Goal: Use online tool/utility: Utilize a website feature to perform a specific function

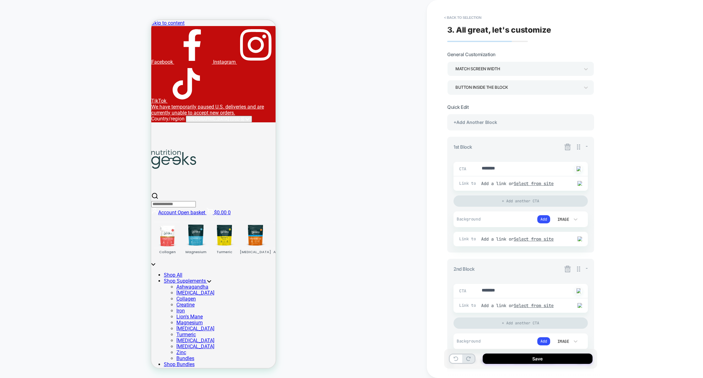
type textarea "*"
click at [487, 122] on div "+Add Another Block" at bounding box center [520, 122] width 147 height 16
click at [466, 20] on button "< Back to selection" at bounding box center [463, 18] width 44 height 10
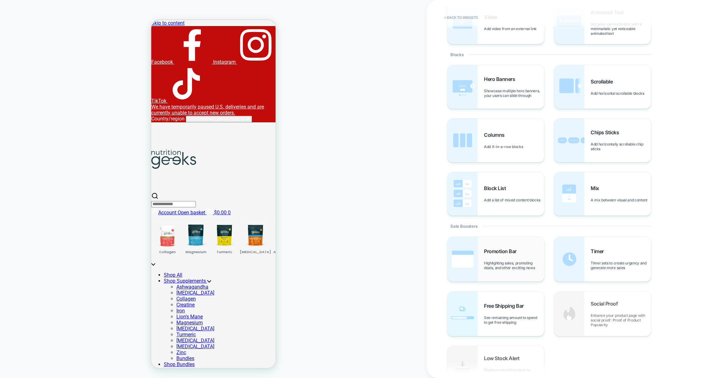
scroll to position [111, 0]
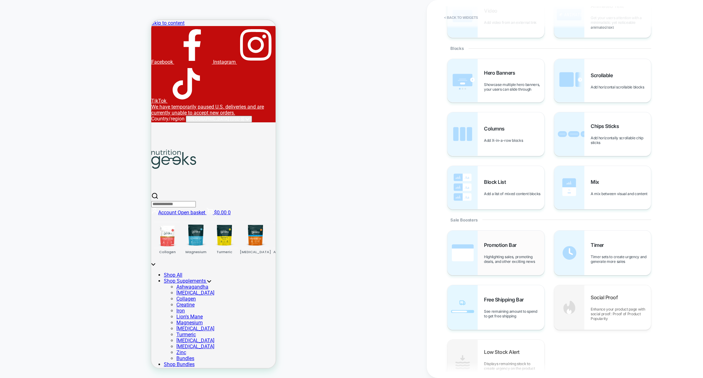
click at [500, 273] on div "Promotion Bar Highlighting sales, promoting deals, and other exciting news" at bounding box center [496, 253] width 97 height 45
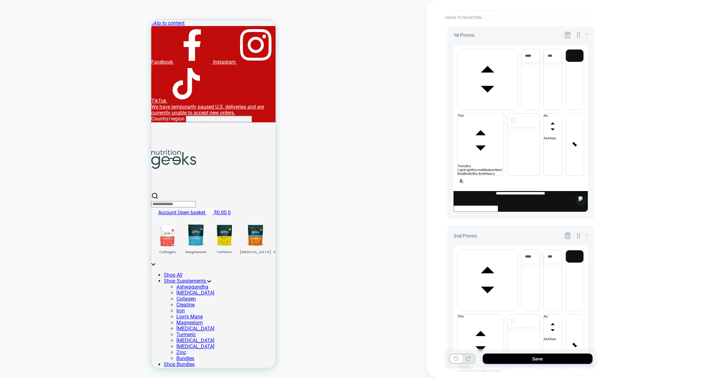
scroll to position [294, 0]
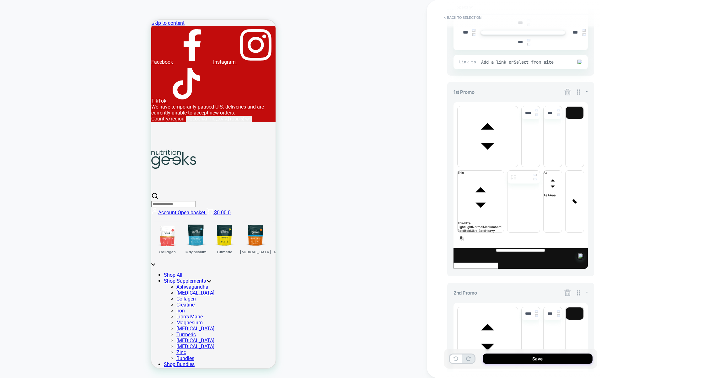
scroll to position [351, 0]
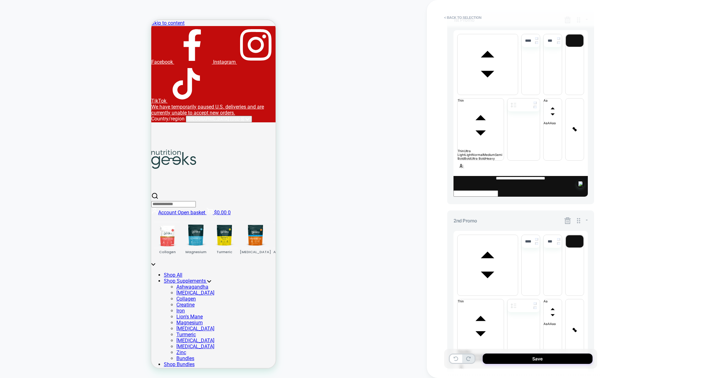
scroll to position [294, 0]
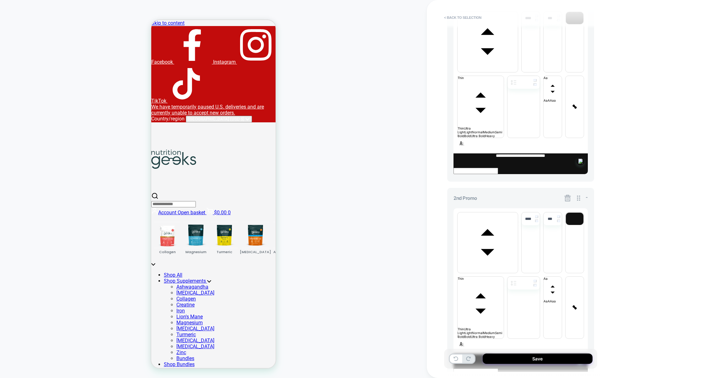
scroll to position [294, 0]
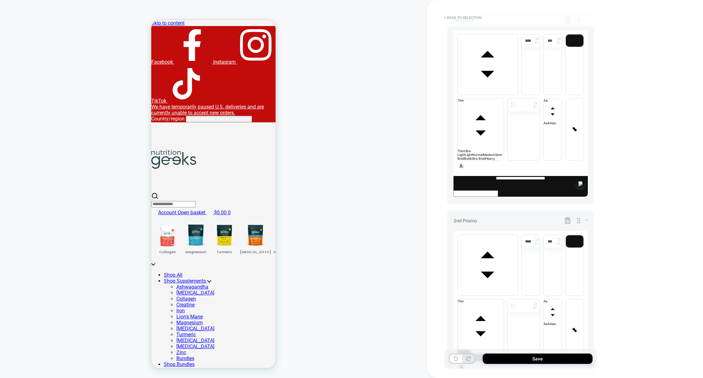
scroll to position [294, 0]
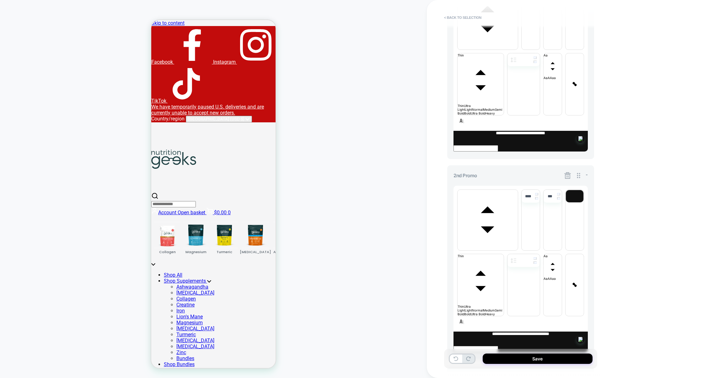
click at [517, 288] on div "**********" at bounding box center [520, 205] width 147 height 770
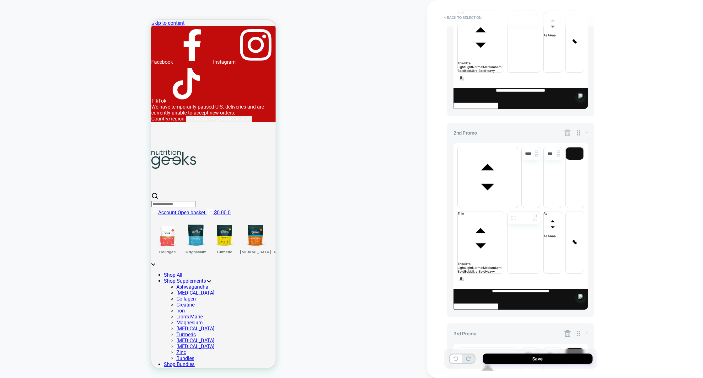
scroll to position [316, 0]
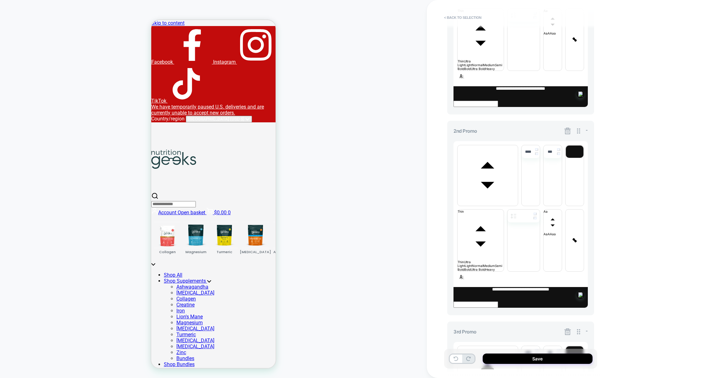
click at [567, 328] on icon at bounding box center [568, 332] width 8 height 8
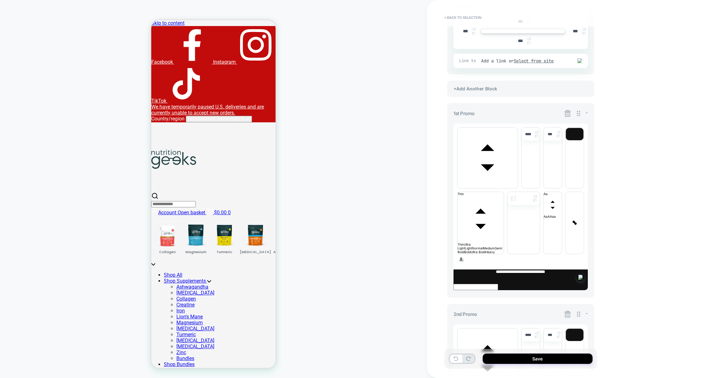
scroll to position [151, 0]
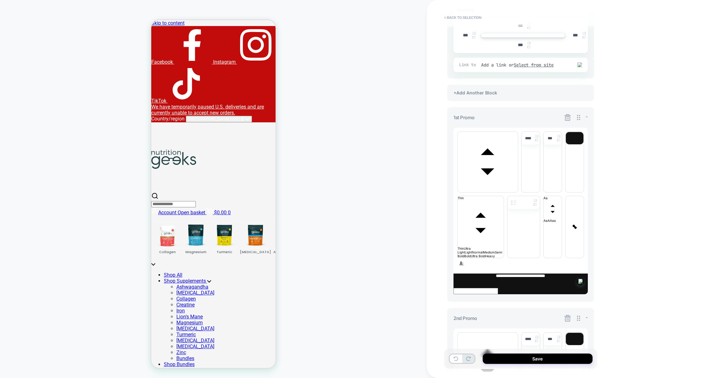
click at [566, 315] on icon at bounding box center [568, 319] width 8 height 8
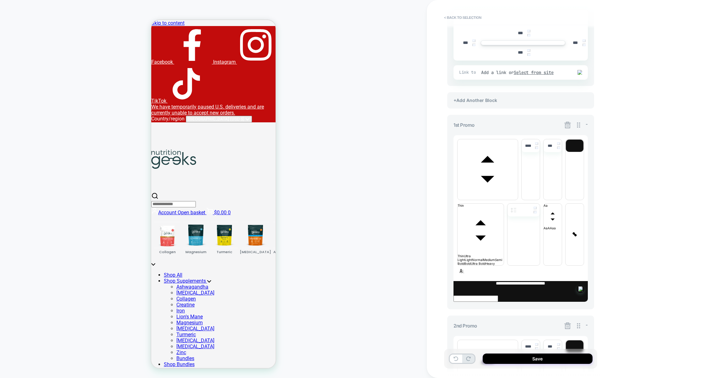
scroll to position [133, 0]
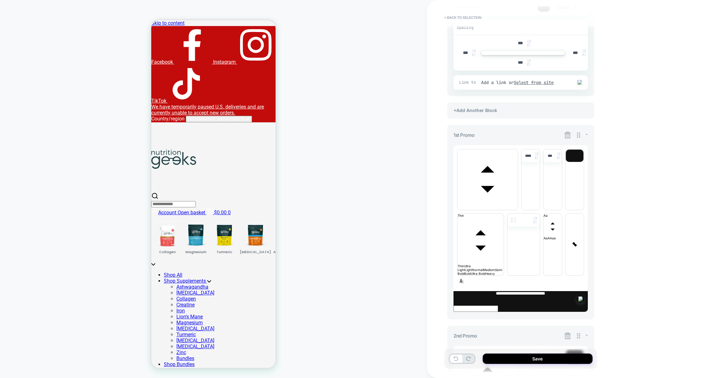
click at [568, 136] on icon at bounding box center [568, 135] width 8 height 8
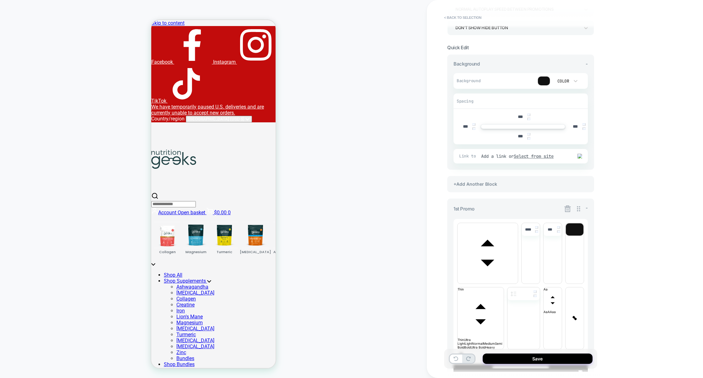
scroll to position [89, 0]
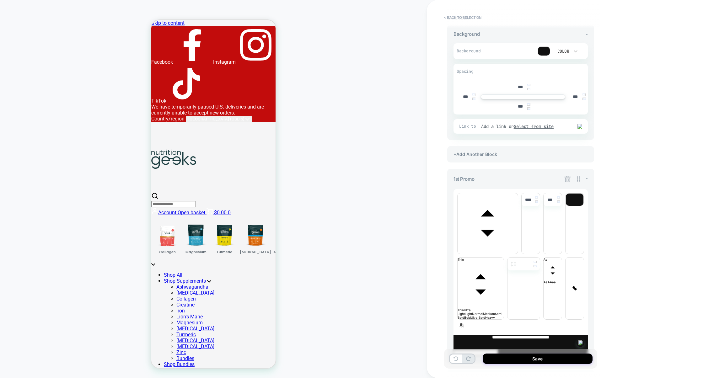
click at [567, 179] on icon at bounding box center [568, 179] width 8 height 8
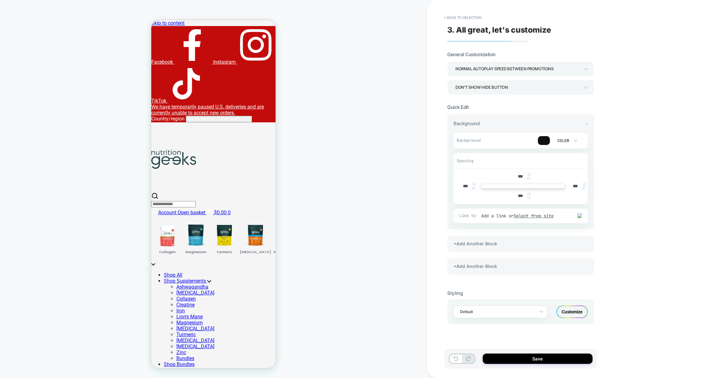
scroll to position [0, 0]
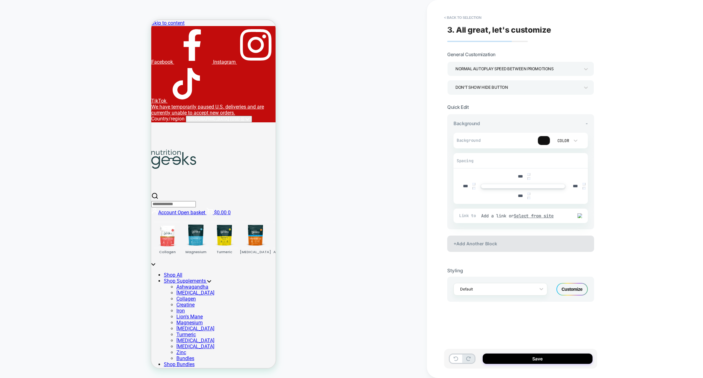
click at [530, 249] on div "+Add Another Block" at bounding box center [520, 244] width 147 height 16
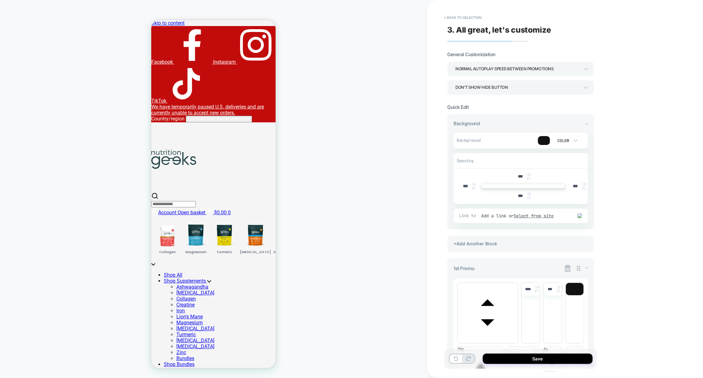
scroll to position [55, 0]
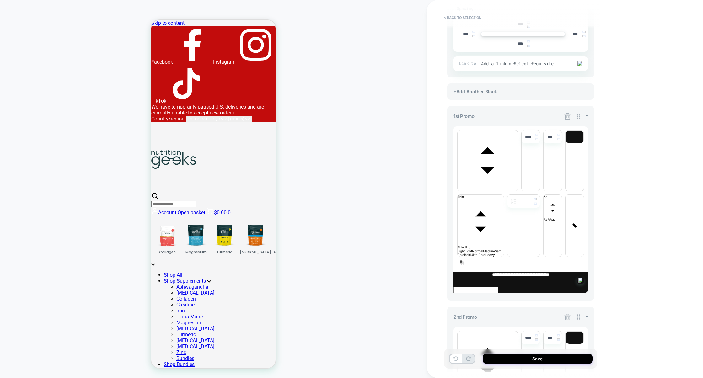
scroll to position [157, 0]
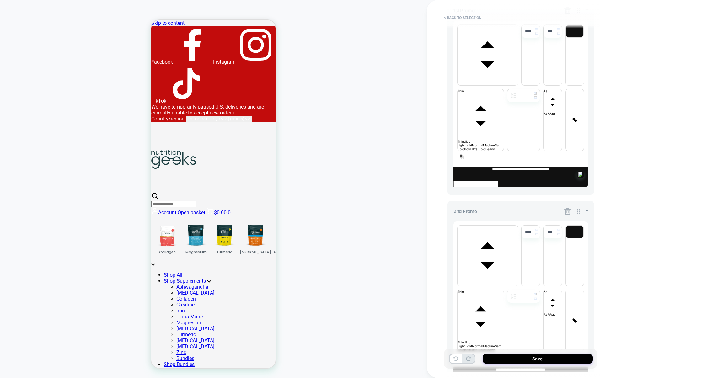
scroll to position [259, 0]
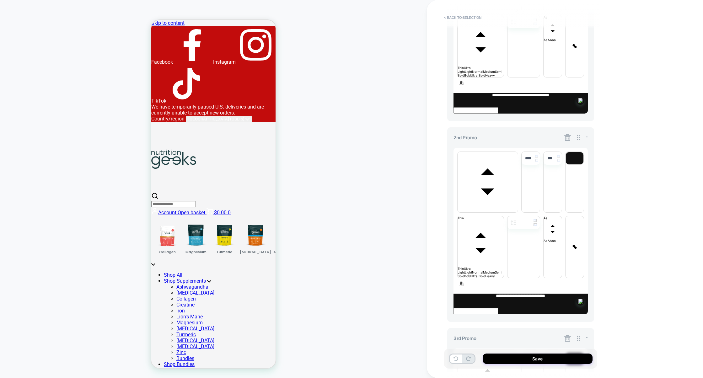
scroll to position [316, 0]
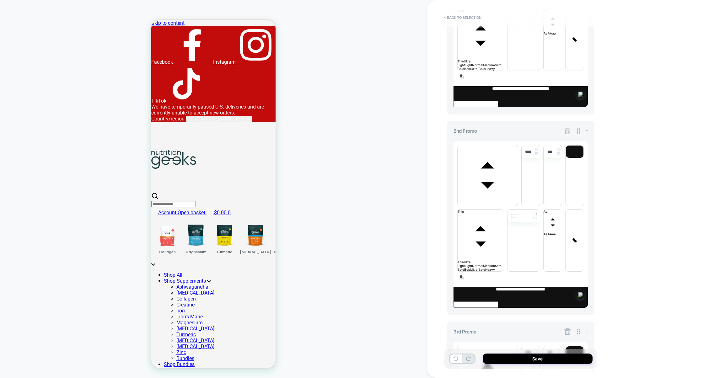
click at [567, 329] on icon at bounding box center [568, 332] width 7 height 7
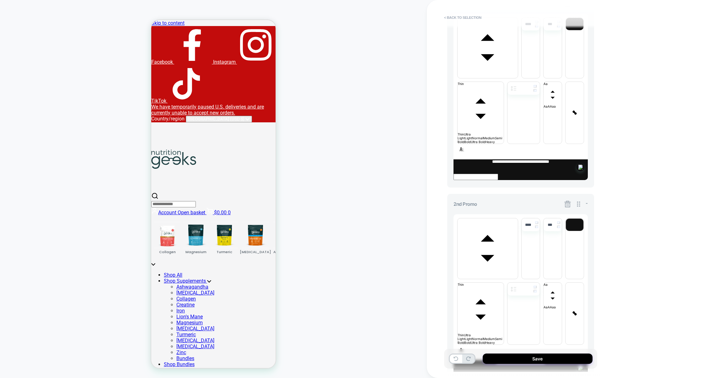
scroll to position [265, 0]
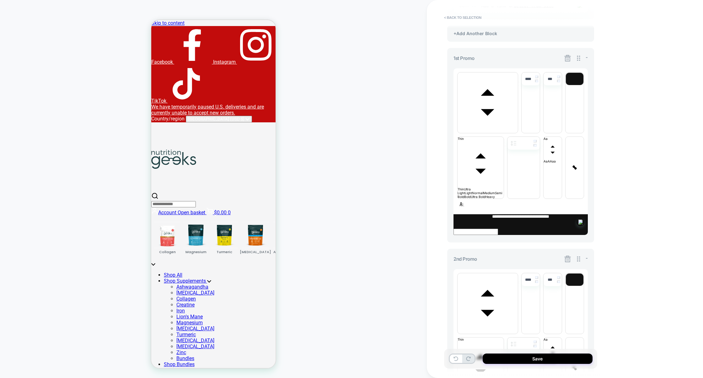
scroll to position [192, 0]
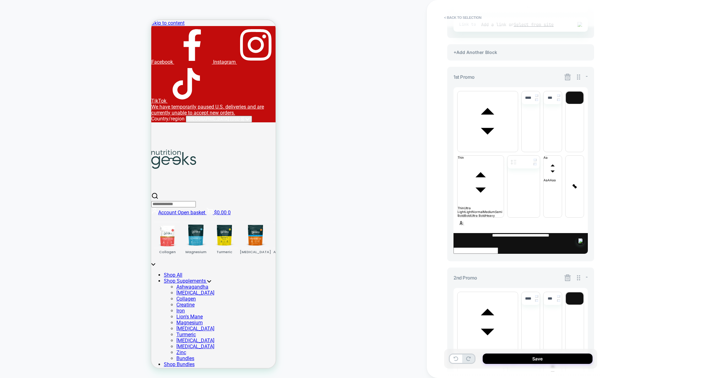
click at [567, 274] on icon at bounding box center [568, 278] width 8 height 8
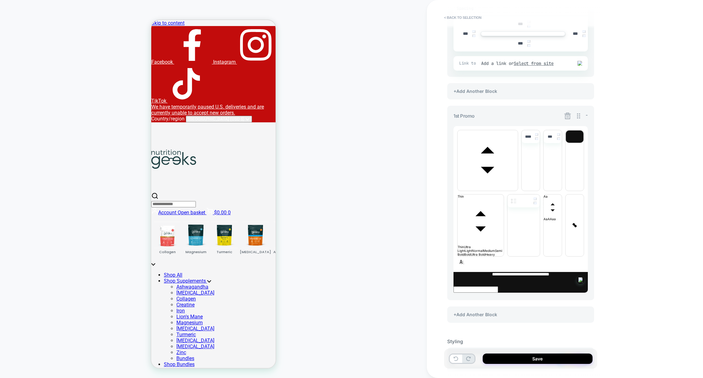
scroll to position [89, 0]
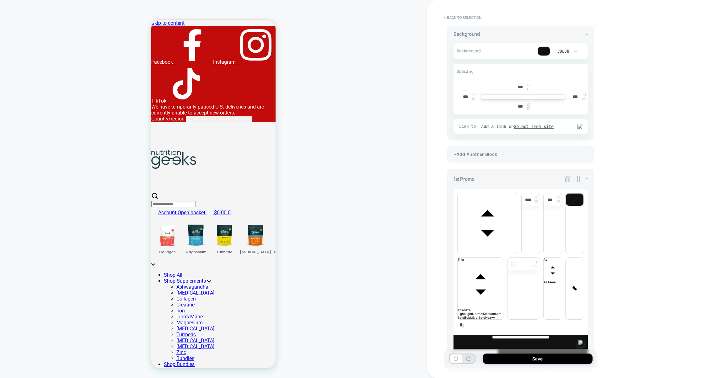
click at [511, 370] on div "+Add Another Block" at bounding box center [520, 378] width 147 height 16
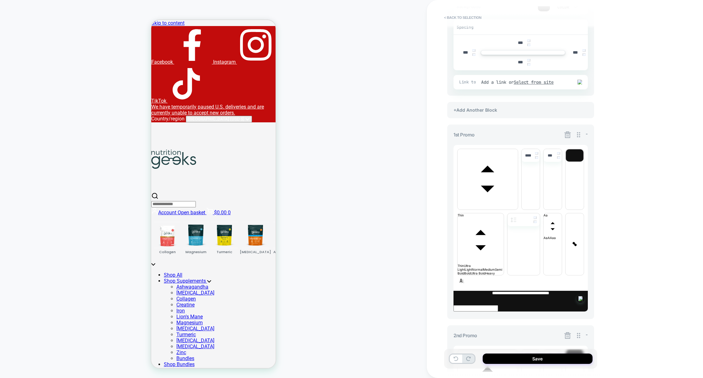
scroll to position [131, 0]
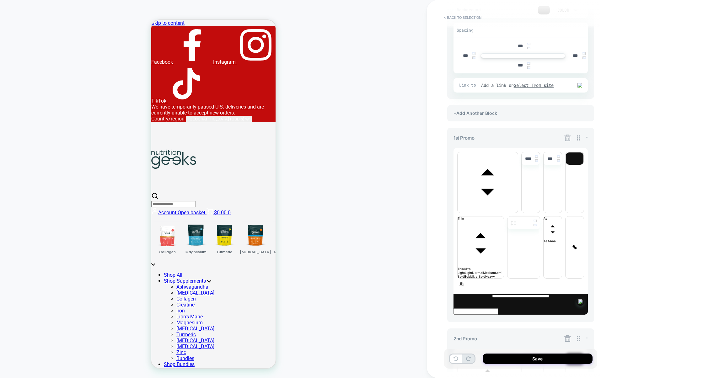
click at [567, 336] on icon at bounding box center [568, 339] width 7 height 7
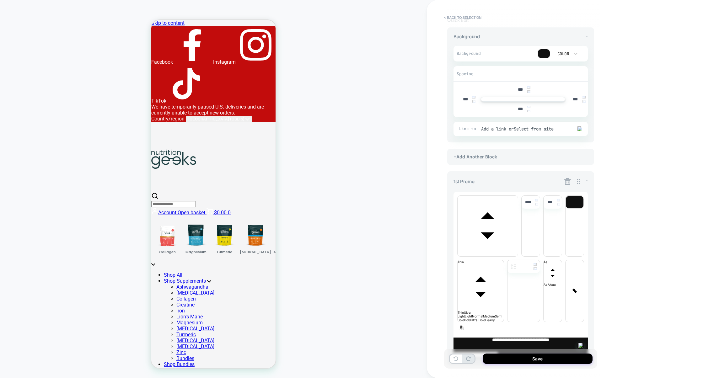
scroll to position [89, 0]
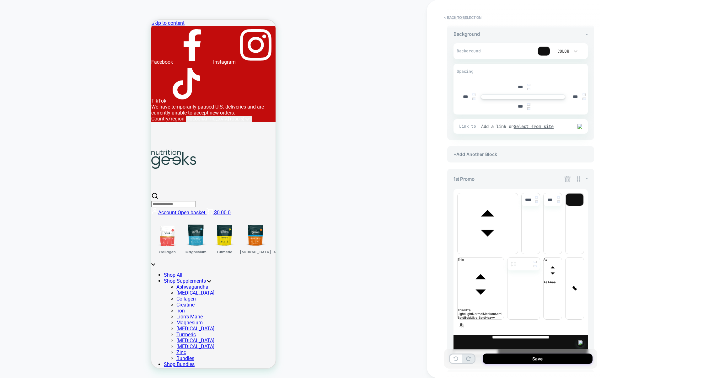
click at [512, 370] on div "+Add Another Block" at bounding box center [520, 378] width 147 height 16
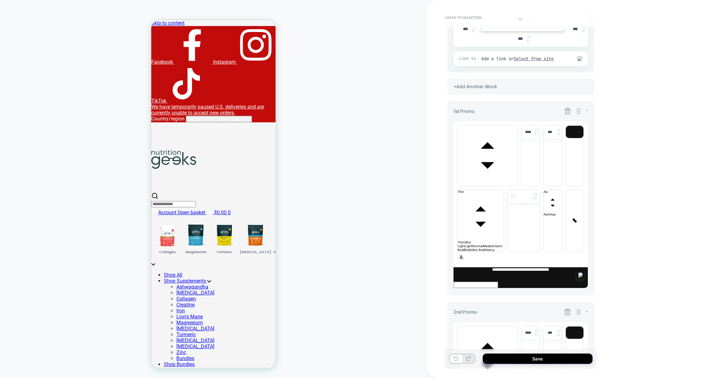
scroll to position [83, 0]
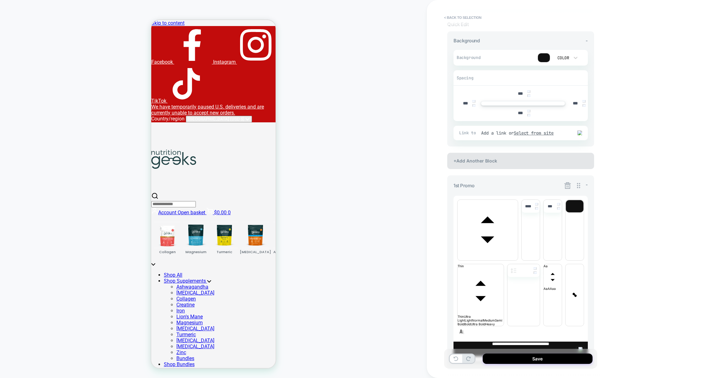
click at [526, 167] on div "+Add Another Block" at bounding box center [520, 161] width 147 height 16
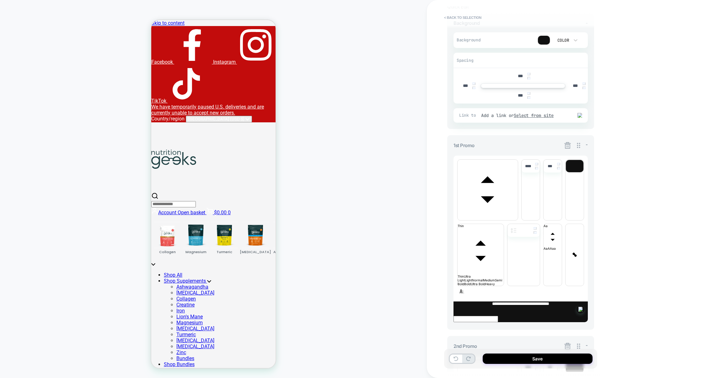
scroll to position [104, 0]
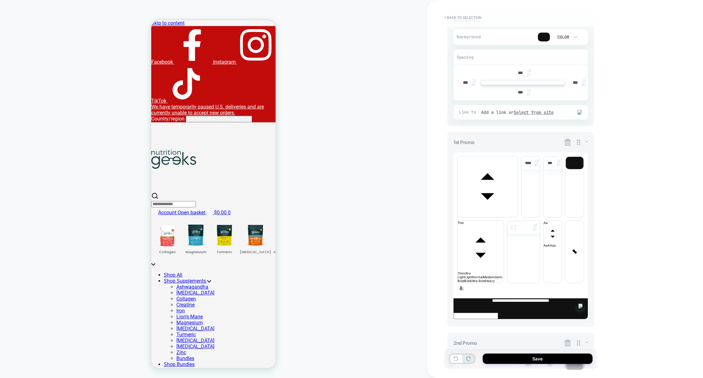
click at [566, 340] on icon at bounding box center [568, 343] width 7 height 7
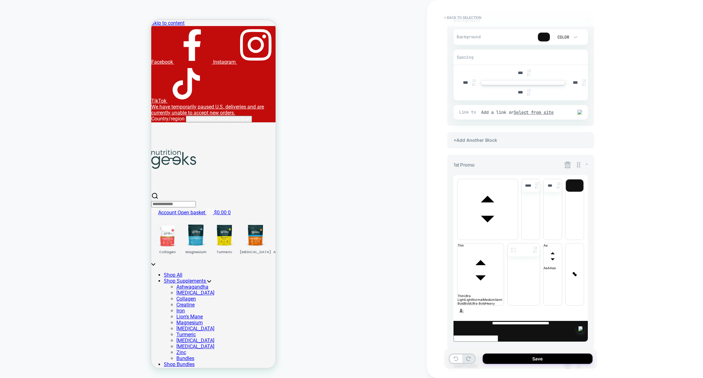
click at [569, 363] on icon at bounding box center [568, 366] width 7 height 7
click at [504, 138] on div "+Add Another Block" at bounding box center [520, 140] width 147 height 16
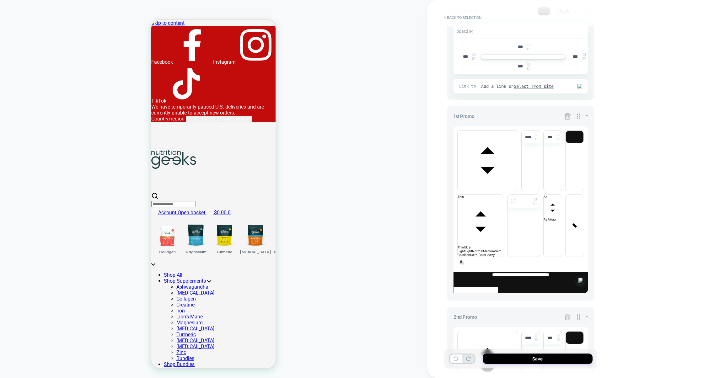
scroll to position [126, 0]
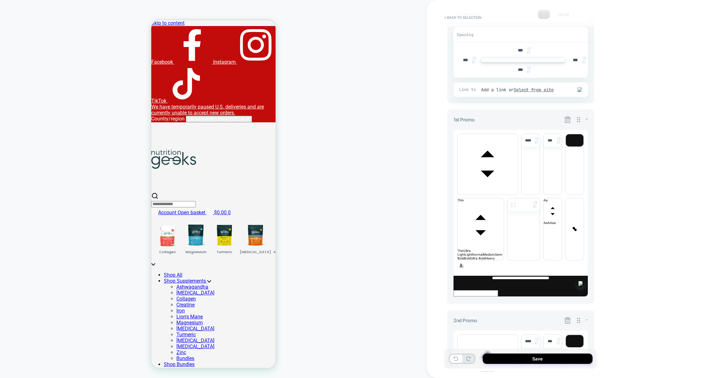
click at [567, 118] on icon at bounding box center [568, 119] width 7 height 7
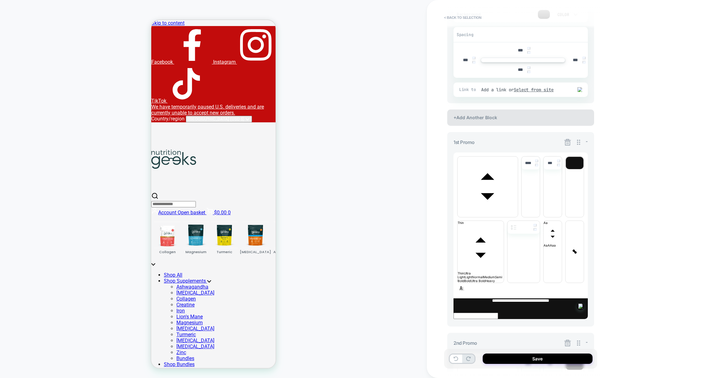
click at [567, 119] on div "+Add Another Block" at bounding box center [520, 118] width 147 height 16
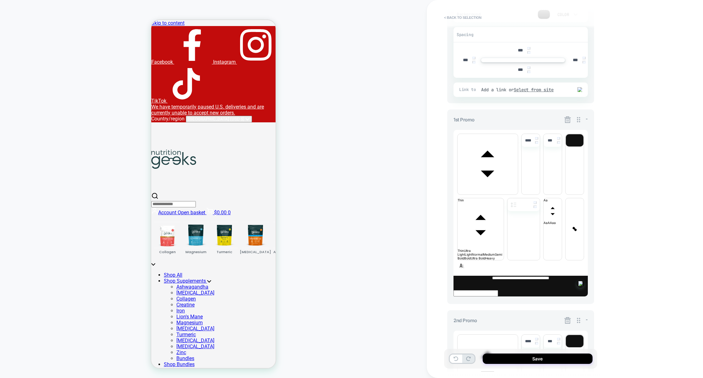
click at [567, 119] on icon at bounding box center [568, 120] width 8 height 8
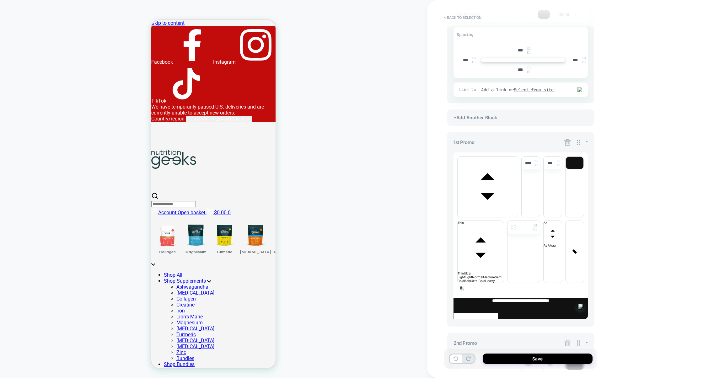
click at [567, 139] on icon at bounding box center [568, 142] width 8 height 8
click at [568, 143] on icon at bounding box center [568, 142] width 8 height 8
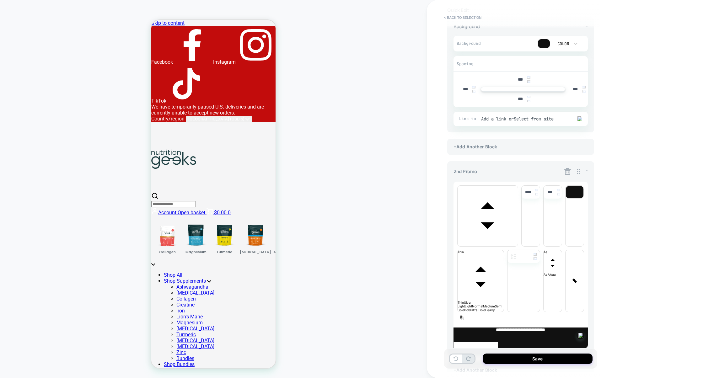
scroll to position [89, 0]
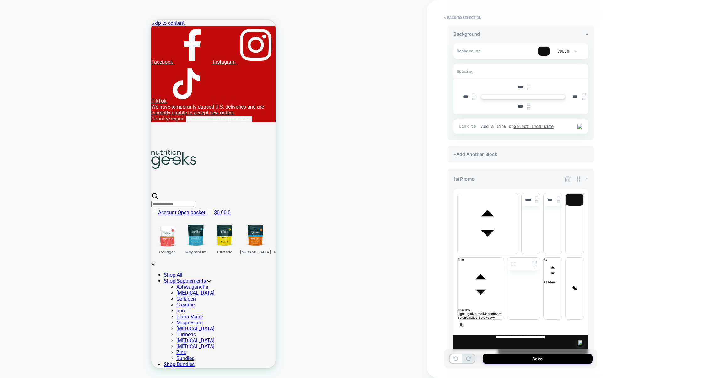
click at [568, 176] on icon at bounding box center [568, 179] width 8 height 8
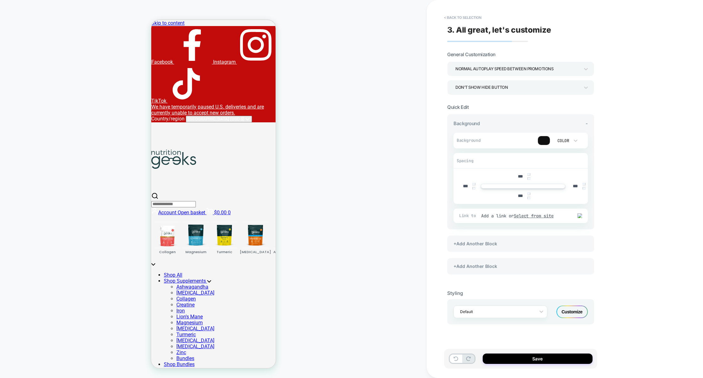
scroll to position [0, 0]
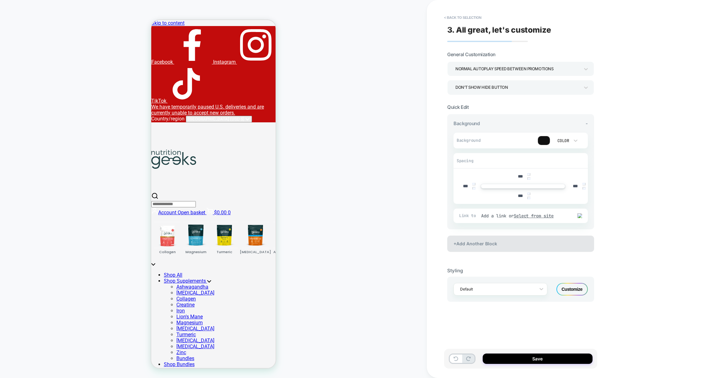
click at [513, 241] on div "+Add Another Block" at bounding box center [520, 244] width 147 height 16
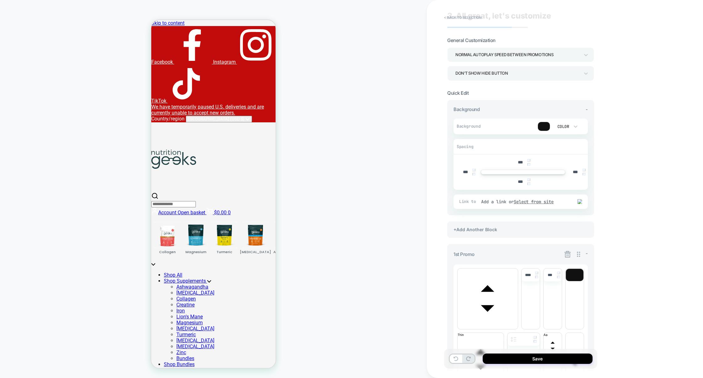
scroll to position [55, 0]
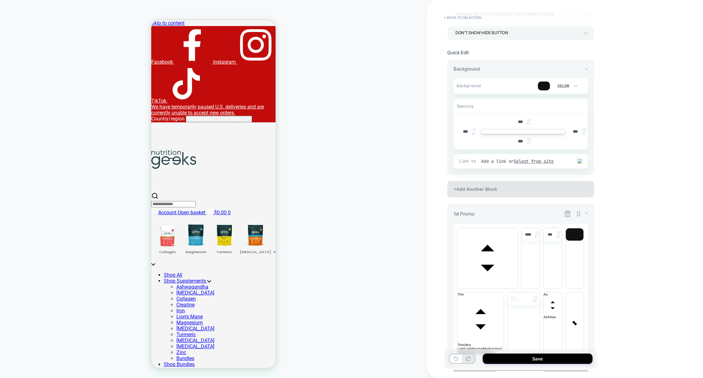
click at [527, 192] on div "+Add Another Block" at bounding box center [520, 189] width 147 height 16
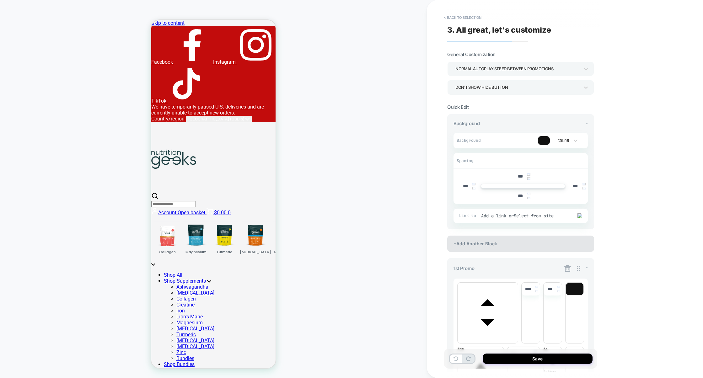
click at [501, 242] on div "+Add Another Block" at bounding box center [520, 244] width 147 height 16
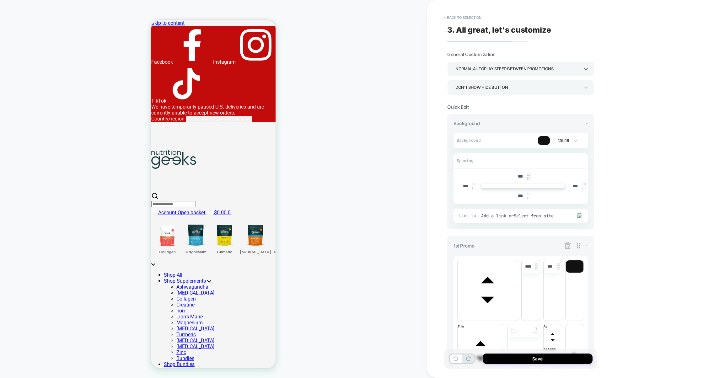
click at [544, 67] on div "Normal autoplay speed between promotions" at bounding box center [518, 69] width 124 height 8
click at [541, 66] on div at bounding box center [351, 189] width 703 height 378
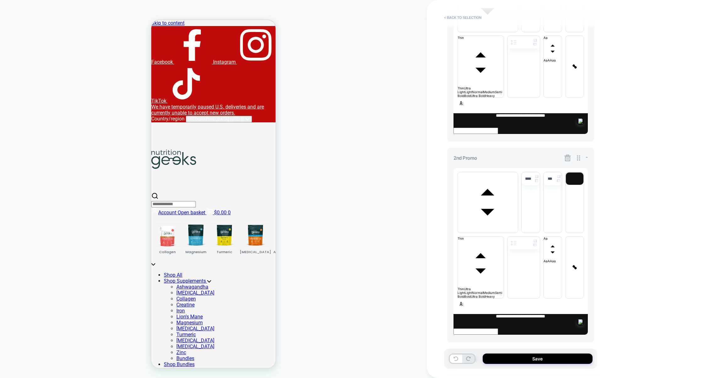
scroll to position [351, 0]
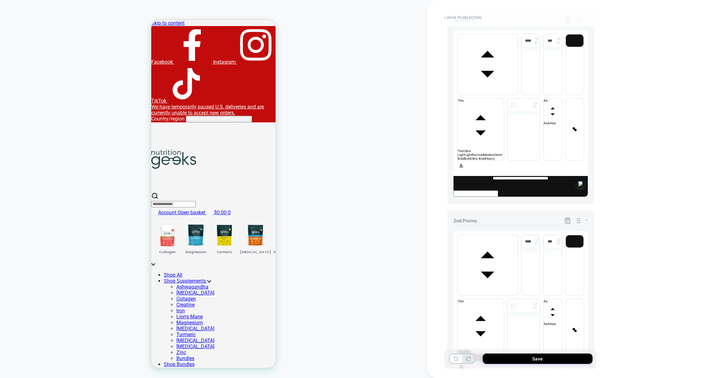
scroll to position [294, 0]
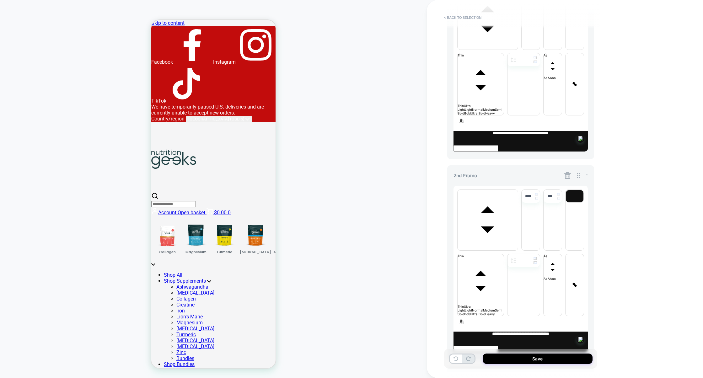
click at [567, 373] on icon at bounding box center [568, 377] width 8 height 8
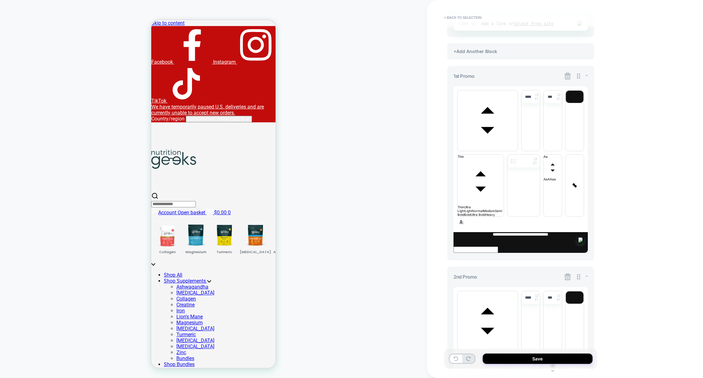
scroll to position [192, 0]
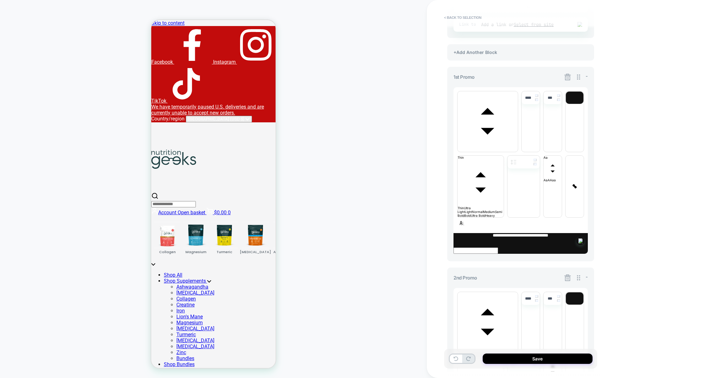
click at [567, 275] on icon at bounding box center [568, 278] width 7 height 7
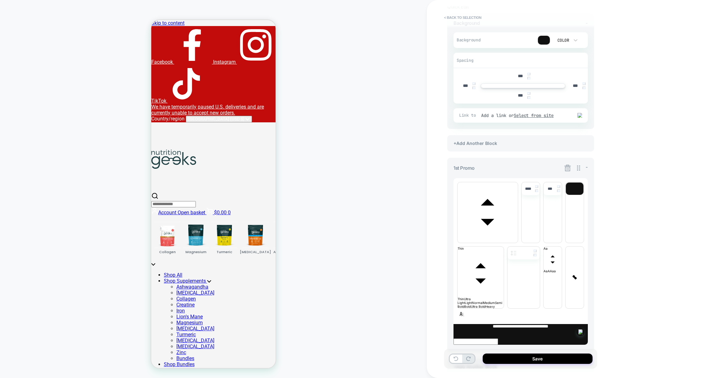
scroll to position [89, 0]
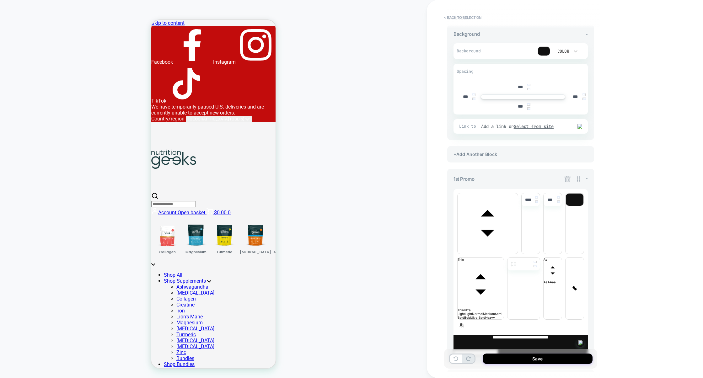
click at [493, 370] on div "+Add Another Block" at bounding box center [520, 378] width 147 height 16
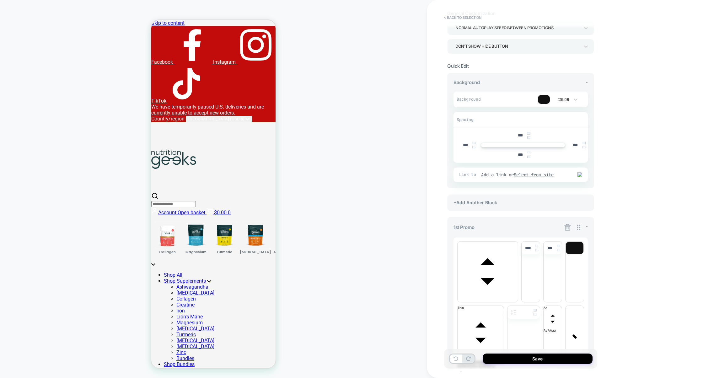
scroll to position [157, 0]
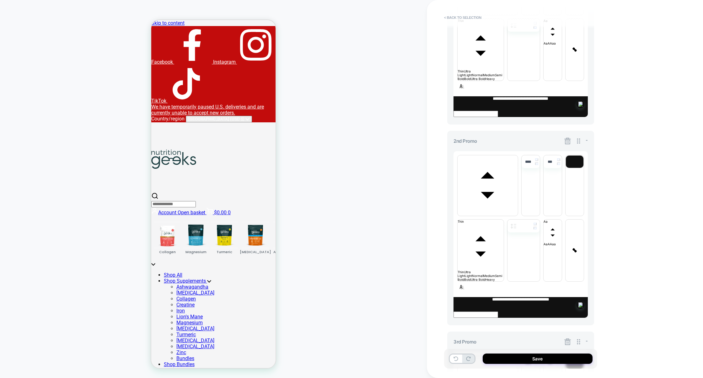
scroll to position [316, 0]
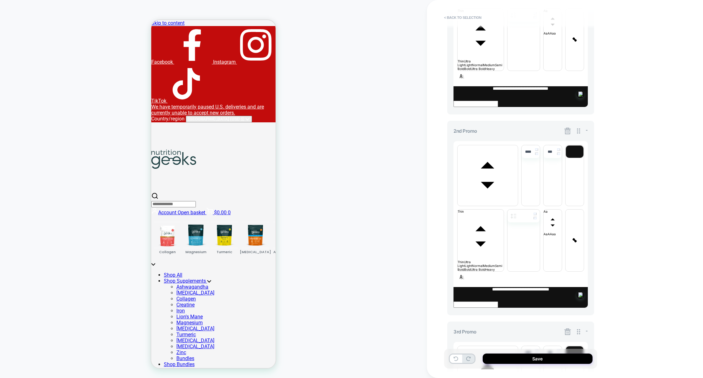
click at [568, 328] on icon at bounding box center [568, 332] width 8 height 8
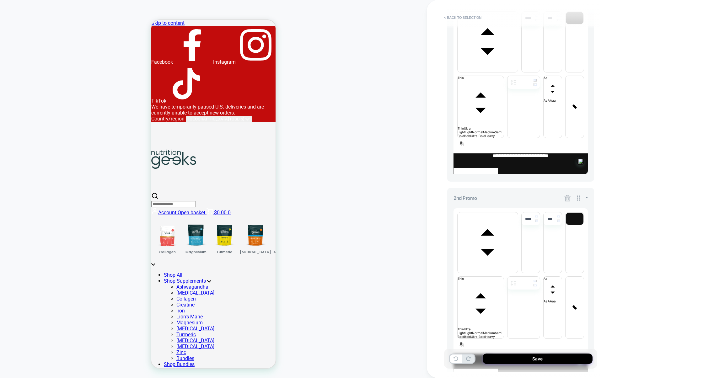
scroll to position [220, 0]
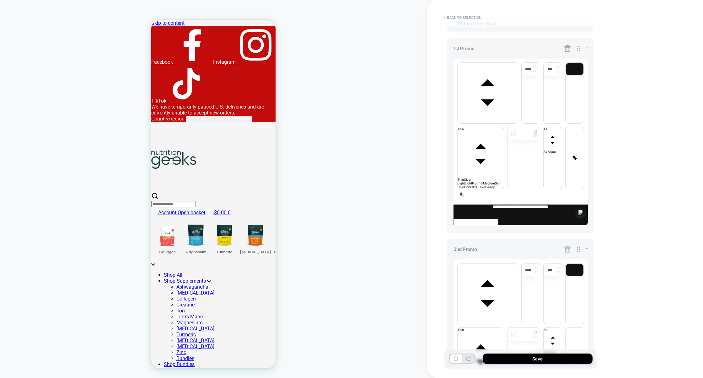
click at [567, 246] on icon at bounding box center [568, 249] width 7 height 7
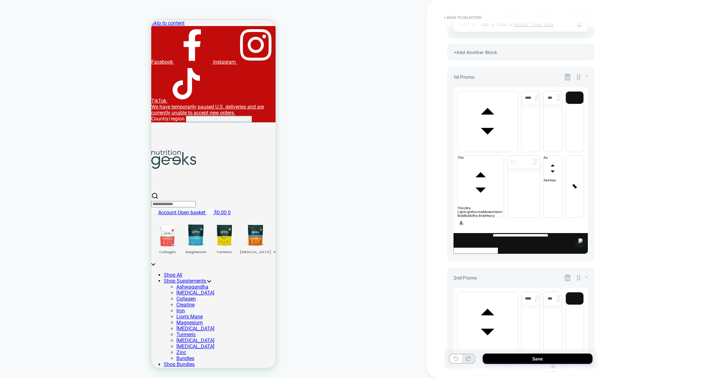
click at [566, 274] on icon at bounding box center [568, 278] width 8 height 8
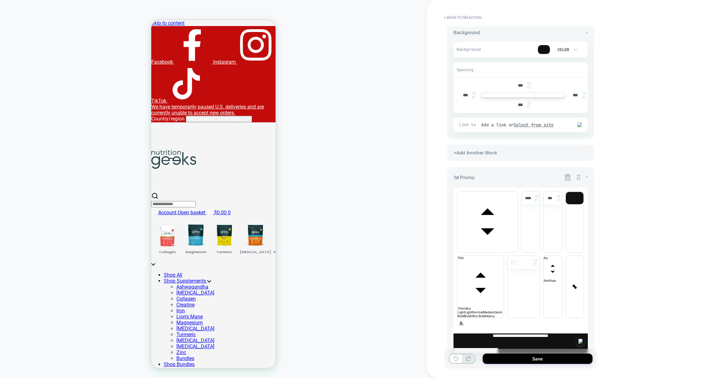
scroll to position [89, 0]
click at [566, 180] on icon at bounding box center [568, 179] width 8 height 8
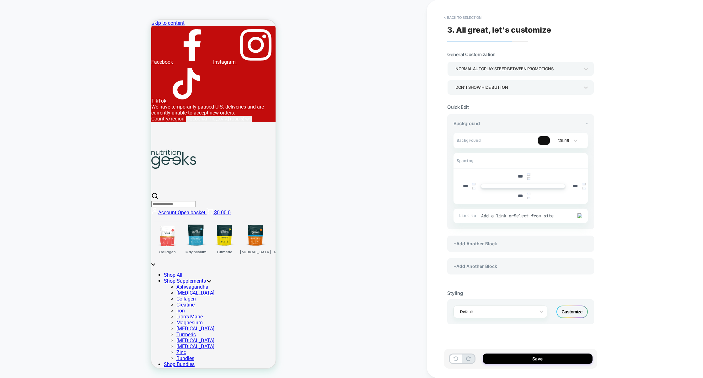
scroll to position [0, 0]
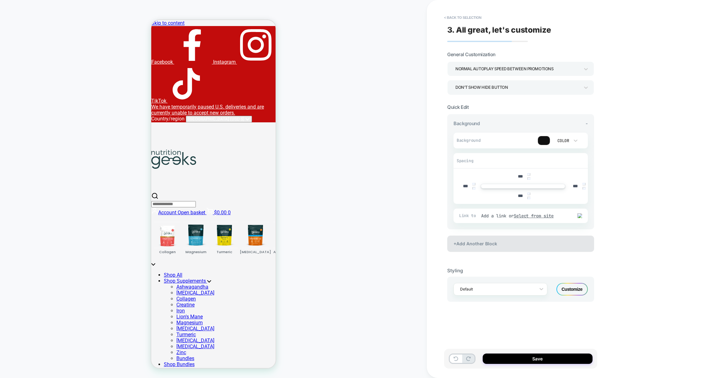
click at [513, 240] on div "+Add Another Block" at bounding box center [520, 244] width 147 height 16
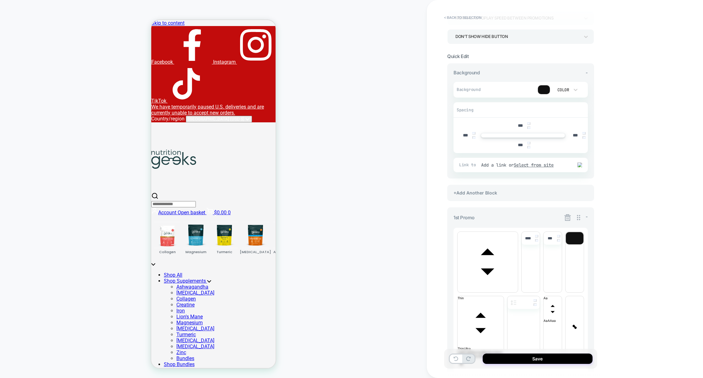
scroll to position [55, 0]
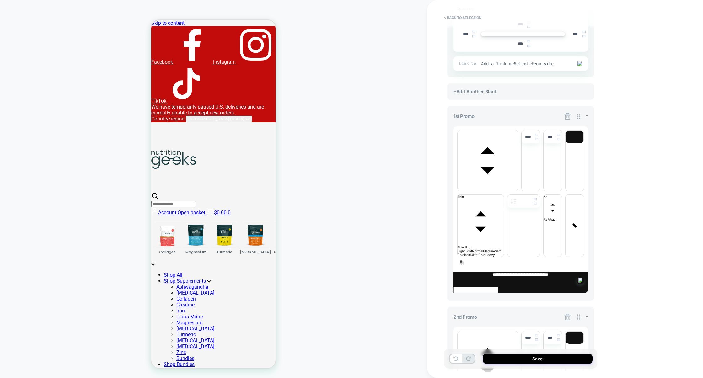
scroll to position [157, 0]
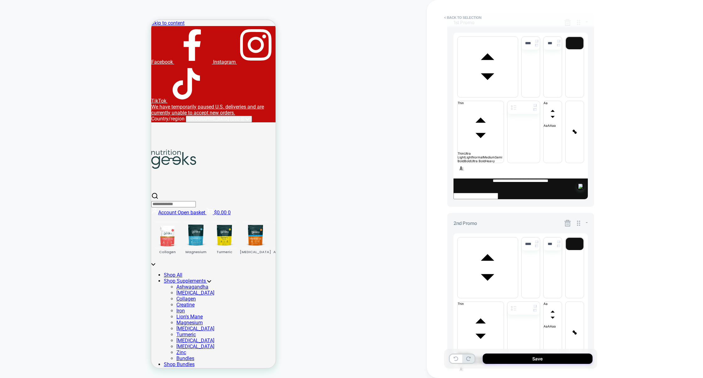
scroll to position [259, 0]
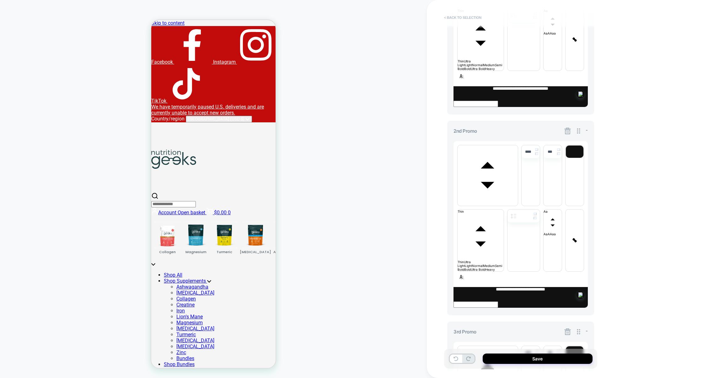
click at [476, 19] on button "< Back to selection" at bounding box center [463, 18] width 44 height 10
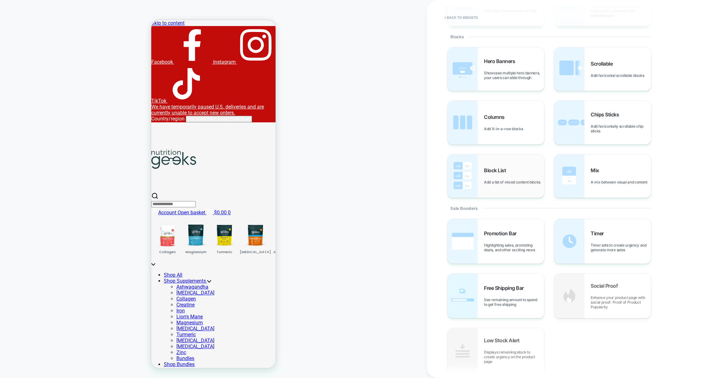
scroll to position [133, 0]
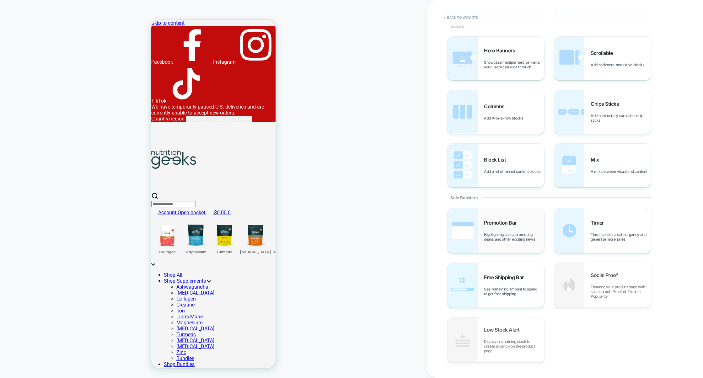
click at [508, 241] on span "Highlighting sales, promoting deals, and other exciting news" at bounding box center [514, 236] width 60 height 9
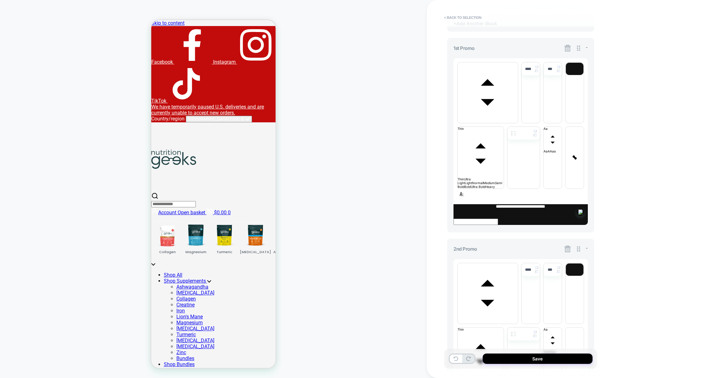
scroll to position [294, 0]
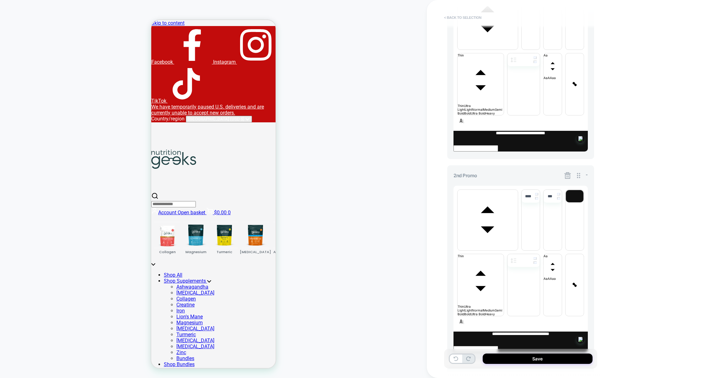
click at [474, 19] on button "< Back to selection" at bounding box center [463, 18] width 44 height 10
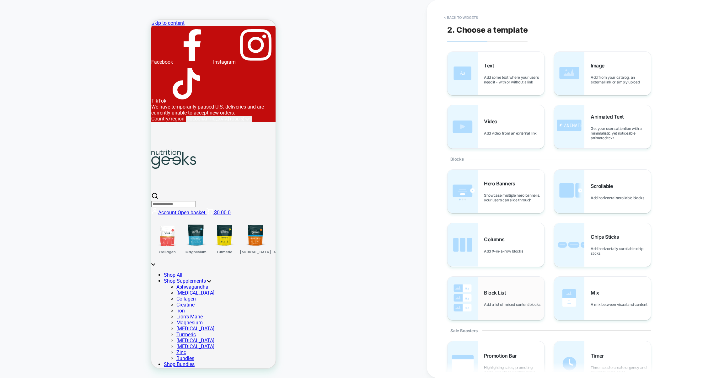
scroll to position [150, 0]
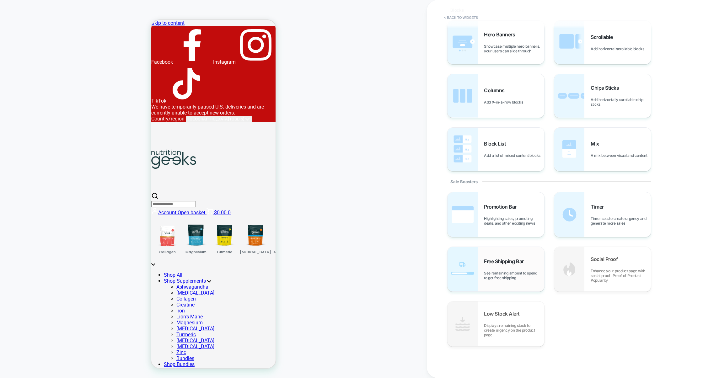
click at [506, 283] on div "Free Shipping Bar See remaining amount to spend to get free shipping" at bounding box center [496, 269] width 97 height 45
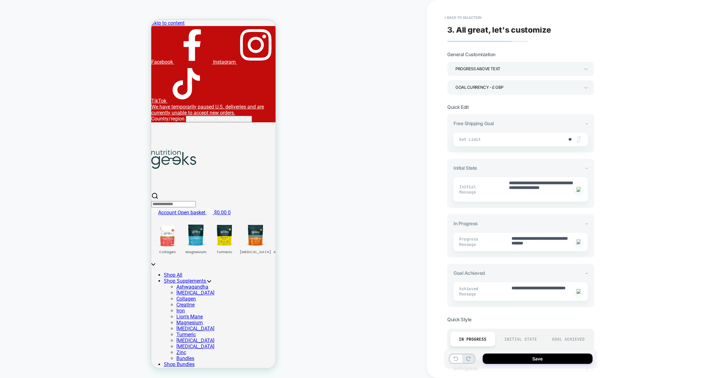
scroll to position [147, 0]
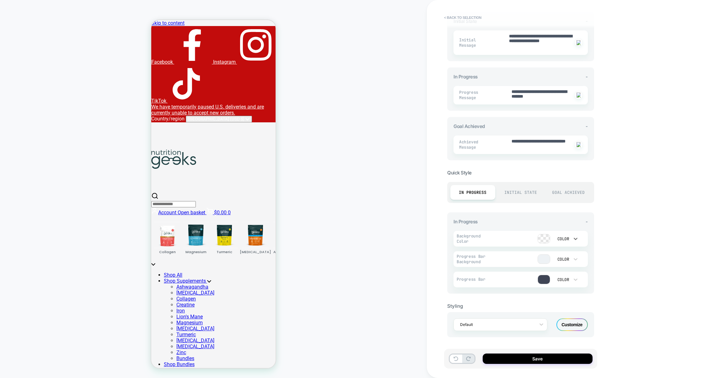
click at [555, 236] on div "Color" at bounding box center [562, 239] width 19 height 7
click at [521, 243] on div at bounding box center [351, 189] width 703 height 378
click at [536, 242] on div at bounding box center [519, 238] width 62 height 9
click at [538, 242] on div at bounding box center [544, 238] width 13 height 9
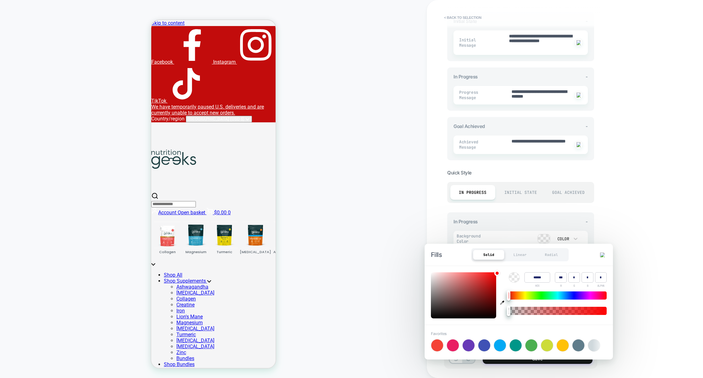
click at [544, 241] on div at bounding box center [544, 239] width 12 height 9
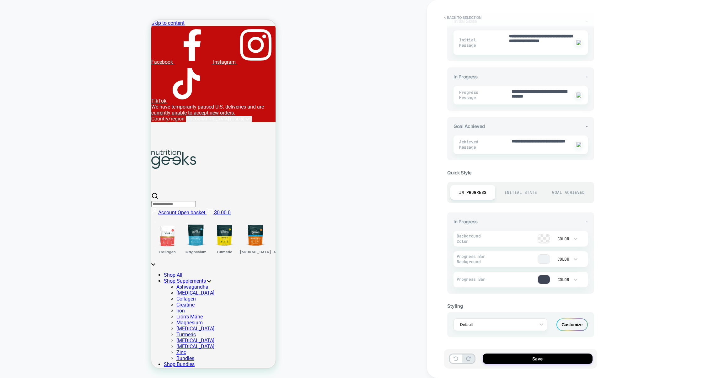
click at [522, 187] on div "Initial State" at bounding box center [521, 192] width 45 height 15
click at [574, 192] on div "Goal Achieved" at bounding box center [568, 192] width 45 height 15
click at [462, 15] on button "< Back to selection" at bounding box center [463, 18] width 44 height 10
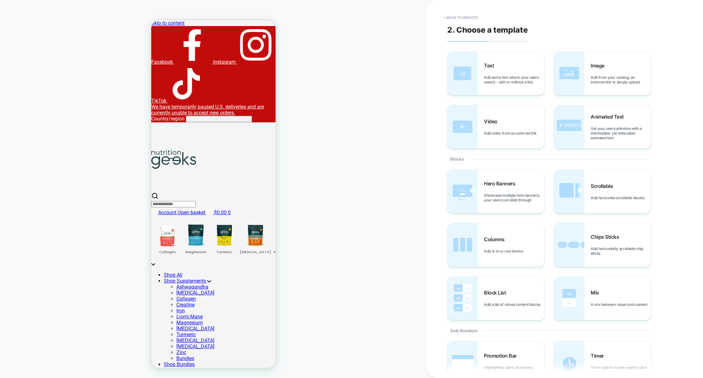
click at [462, 15] on button "< Back to widgets" at bounding box center [461, 18] width 40 height 10
